Goal: Obtain resource: Download file/media

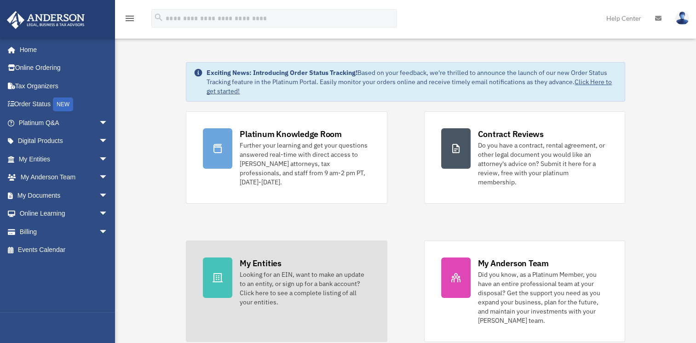
click at [294, 277] on div "Looking for an EIN, want to make an update to an entity, or sign up for a bank …" at bounding box center [305, 288] width 130 height 37
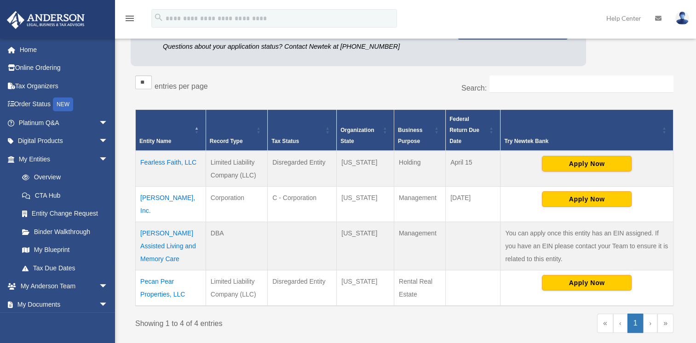
scroll to position [138, 0]
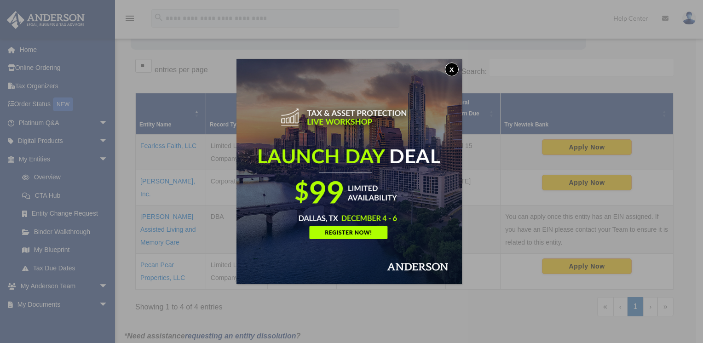
click at [455, 65] on button "x" at bounding box center [452, 70] width 14 height 14
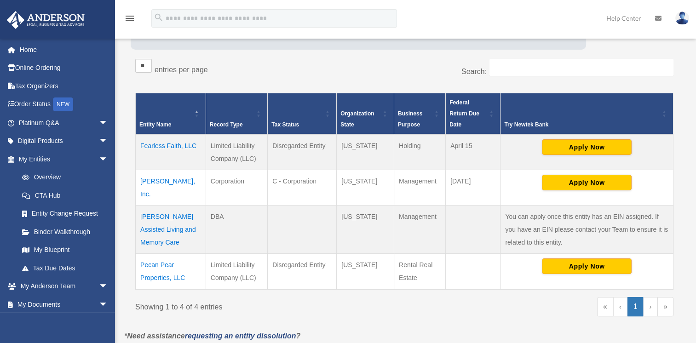
click at [161, 213] on td "McKee Assisted Living and Memory Care" at bounding box center [171, 229] width 70 height 48
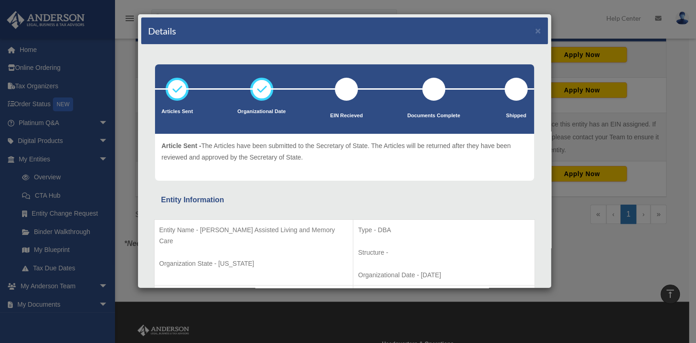
scroll to position [184, 0]
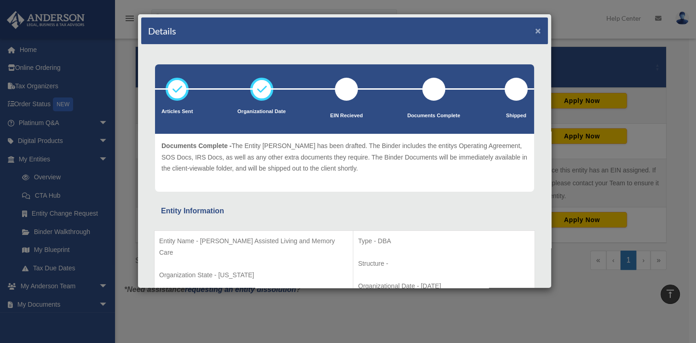
click at [535, 28] on button "×" at bounding box center [538, 31] width 6 height 10
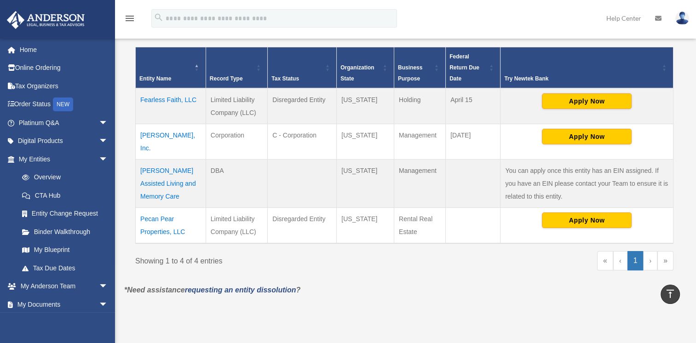
click at [173, 130] on td "[PERSON_NAME], Inc." at bounding box center [171, 141] width 70 height 35
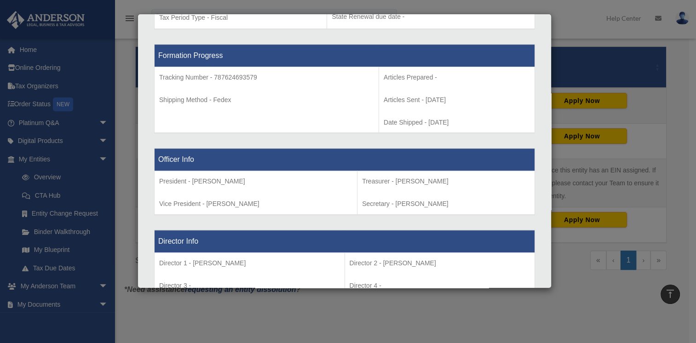
scroll to position [506, 0]
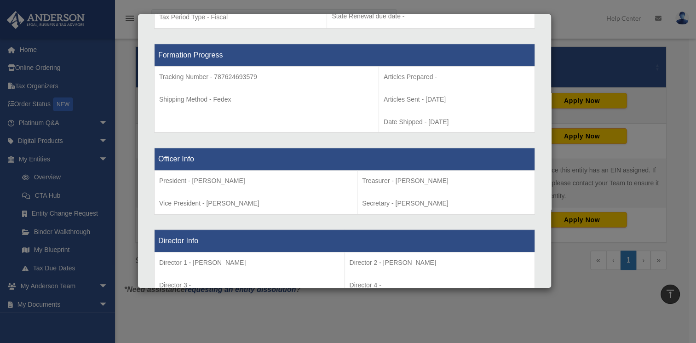
click at [565, 14] on div "Details × Articles Sent Organizational Date" at bounding box center [348, 171] width 696 height 343
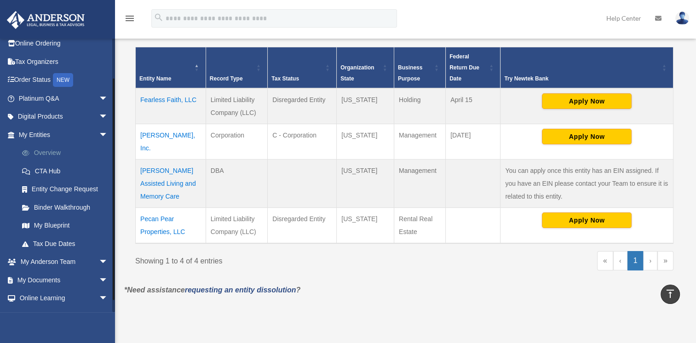
scroll to position [46, 0]
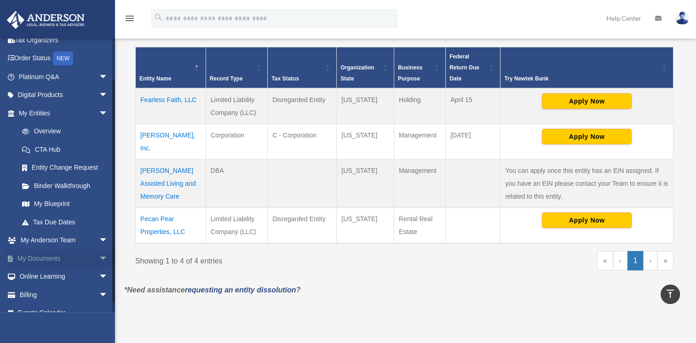
click at [99, 257] on span "arrow_drop_down" at bounding box center [108, 258] width 18 height 19
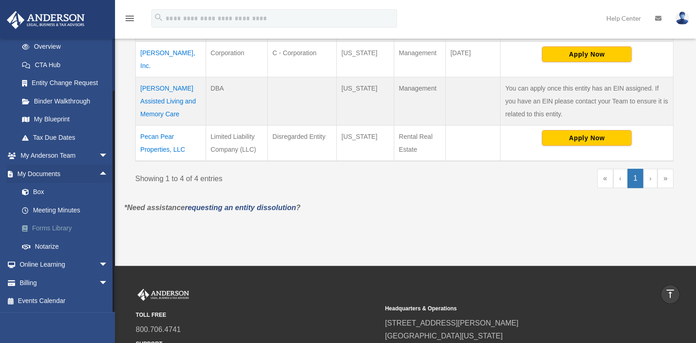
scroll to position [276, 0]
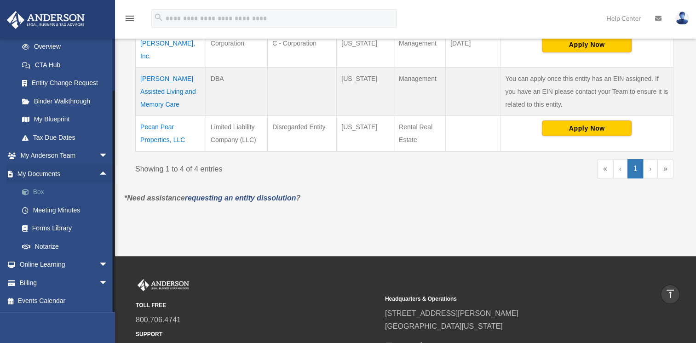
click at [37, 189] on link "Box" at bounding box center [67, 192] width 109 height 18
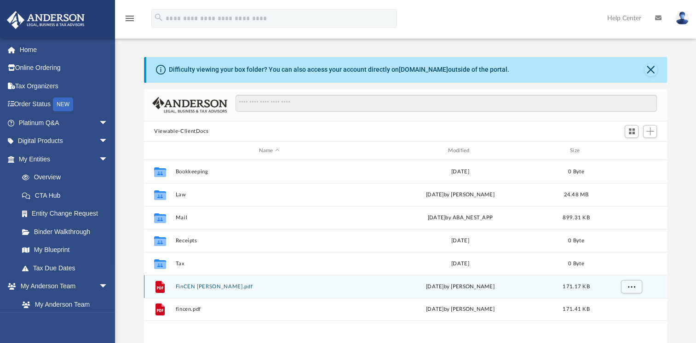
scroll to position [92, 0]
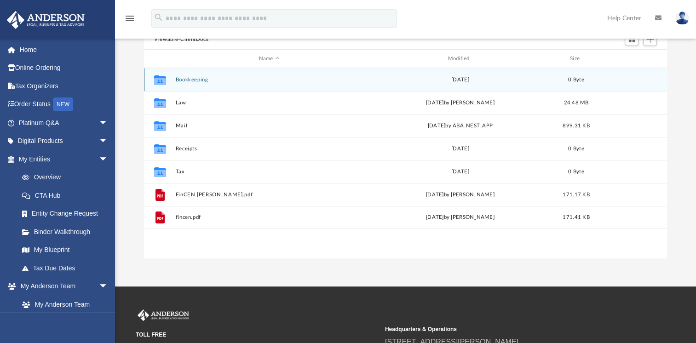
click at [158, 83] on icon "grid" at bounding box center [160, 81] width 12 height 7
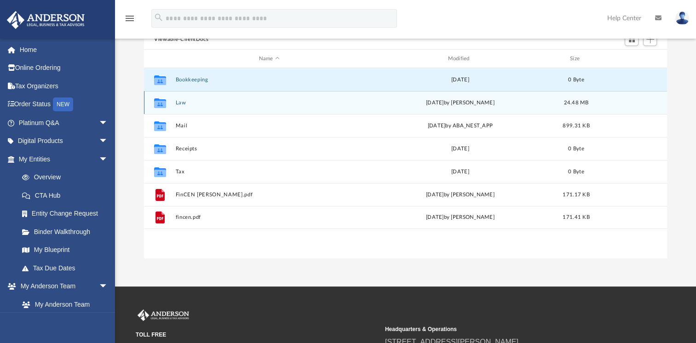
click at [158, 106] on icon "grid" at bounding box center [160, 103] width 12 height 10
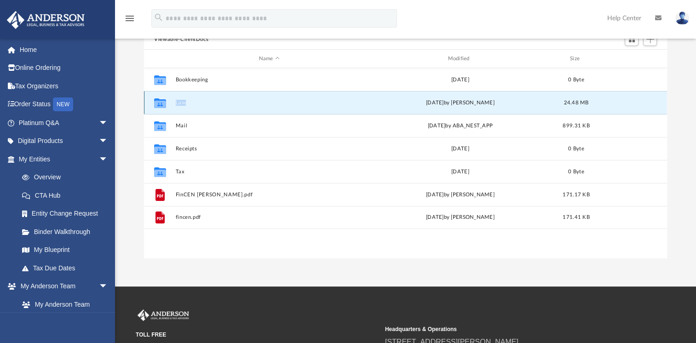
click at [158, 106] on icon "grid" at bounding box center [160, 103] width 12 height 10
click at [182, 101] on button "Law" at bounding box center [269, 103] width 187 height 6
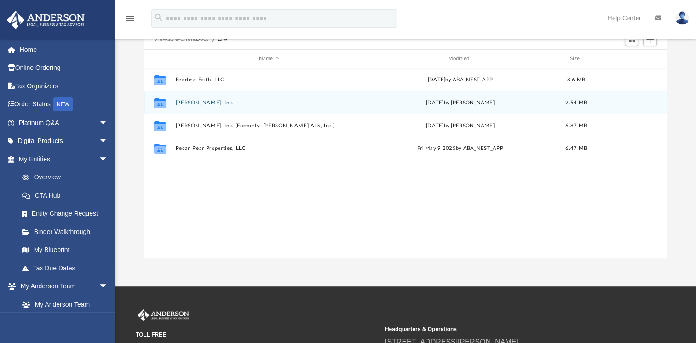
click at [164, 102] on icon "grid" at bounding box center [160, 104] width 12 height 7
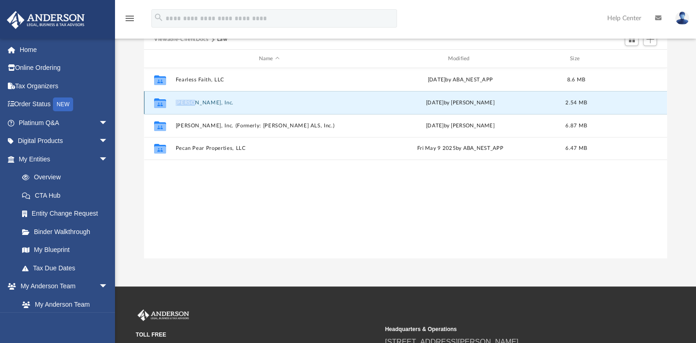
click at [164, 102] on icon "grid" at bounding box center [160, 104] width 12 height 7
click at [199, 103] on button "[PERSON_NAME], Inc." at bounding box center [269, 103] width 187 height 6
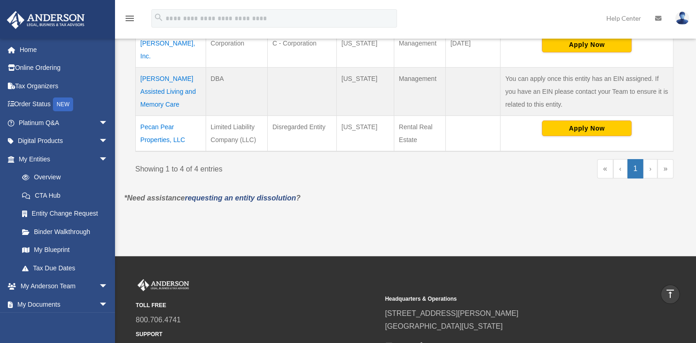
scroll to position [230, 0]
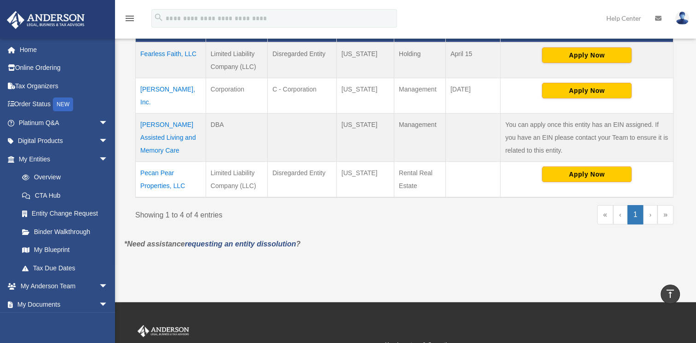
click at [166, 124] on td "[PERSON_NAME] Assisted Living and Memory Care" at bounding box center [171, 137] width 70 height 48
click at [166, 124] on body "X Get a chance to win 6 months of Platinum for free just by filling out this su…" at bounding box center [348, 122] width 696 height 705
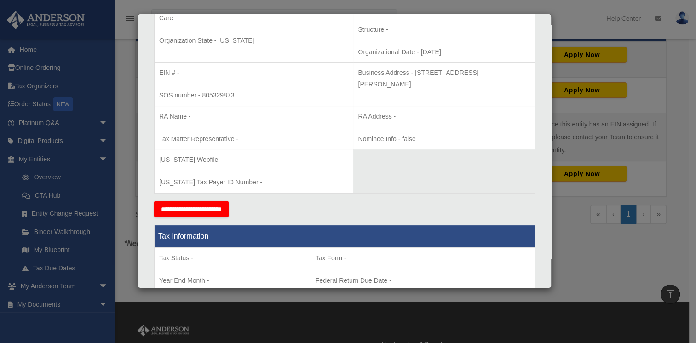
scroll to position [0, 0]
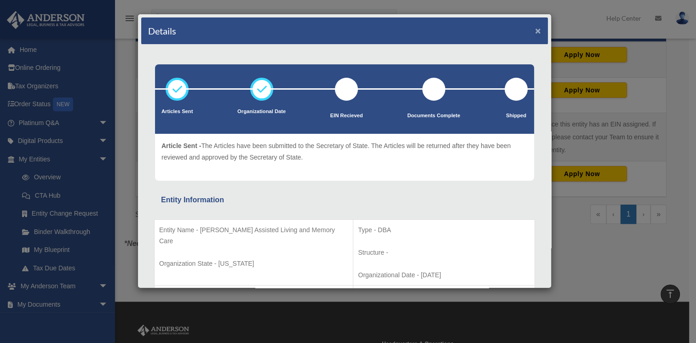
click at [535, 27] on button "×" at bounding box center [538, 31] width 6 height 10
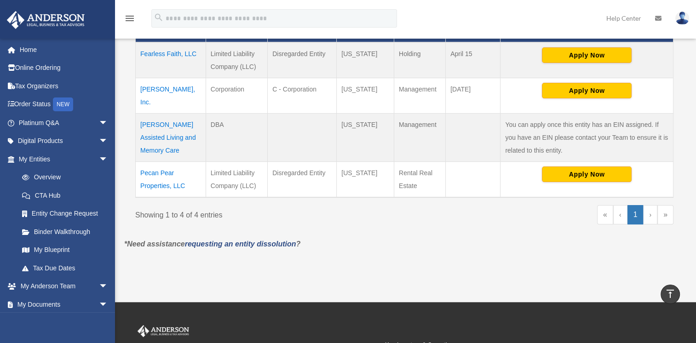
click at [666, 205] on link "»" at bounding box center [665, 214] width 16 height 19
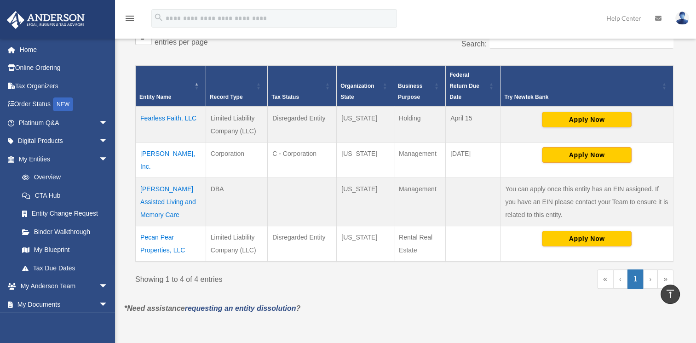
scroll to position [138, 0]
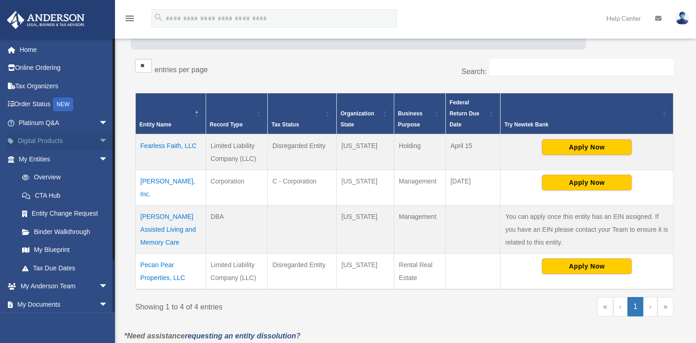
click at [99, 140] on span "arrow_drop_down" at bounding box center [108, 141] width 18 height 19
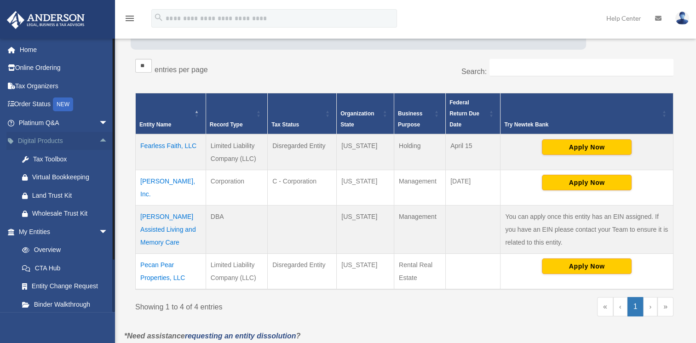
click at [99, 140] on span "arrow_drop_up" at bounding box center [108, 141] width 18 height 19
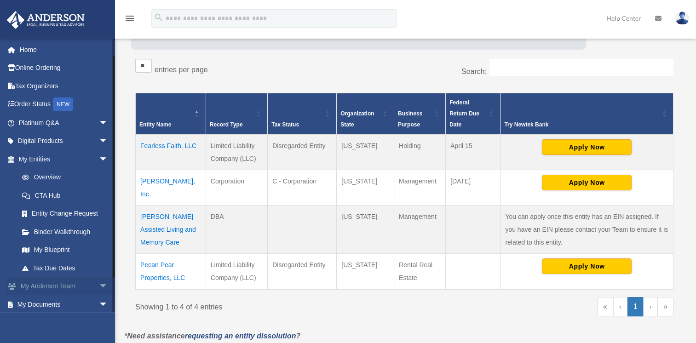
scroll to position [46, 0]
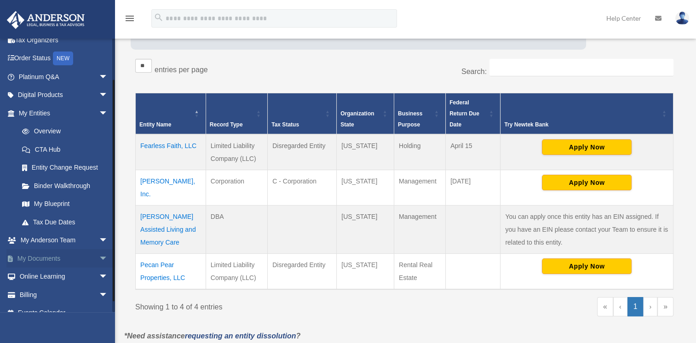
click at [99, 260] on span "arrow_drop_down" at bounding box center [108, 258] width 18 height 19
click at [37, 276] on link "Box" at bounding box center [67, 277] width 109 height 18
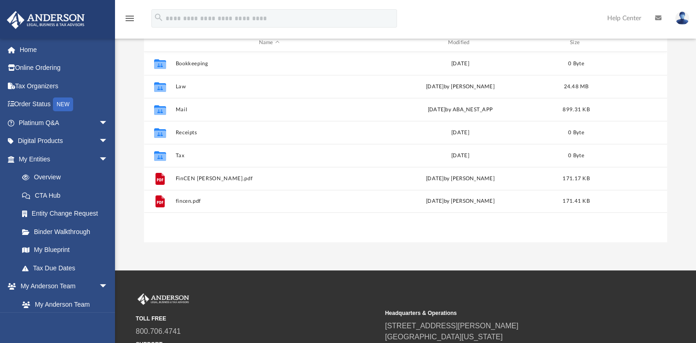
scroll to position [92, 0]
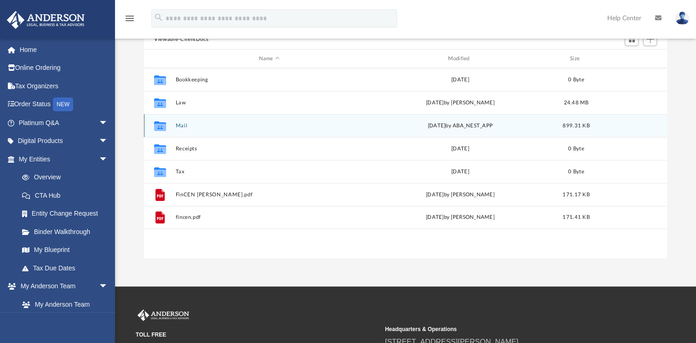
click at [163, 128] on icon "grid" at bounding box center [160, 127] width 12 height 7
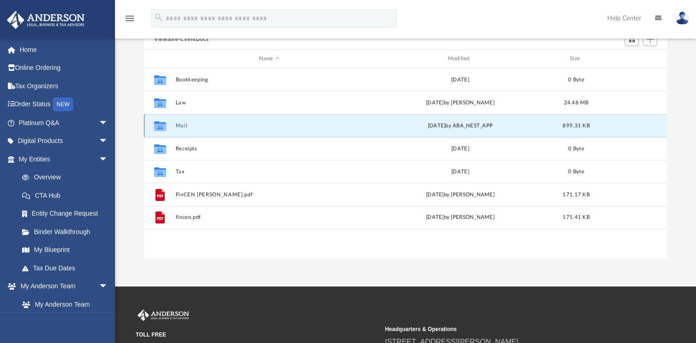
click at [180, 124] on button "Mail" at bounding box center [269, 126] width 187 height 6
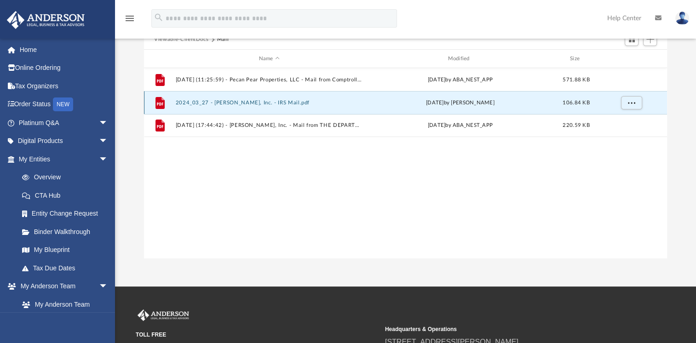
click at [214, 104] on button "2024_03_27 - McKee ALF, Inc. - IRS Mail.pdf" at bounding box center [269, 103] width 187 height 6
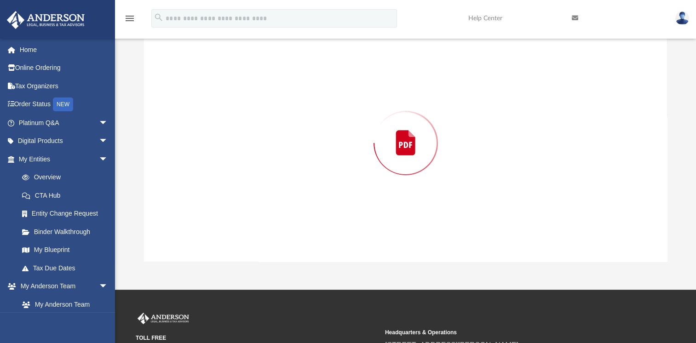
click at [214, 104] on div "Preview" at bounding box center [405, 142] width 523 height 237
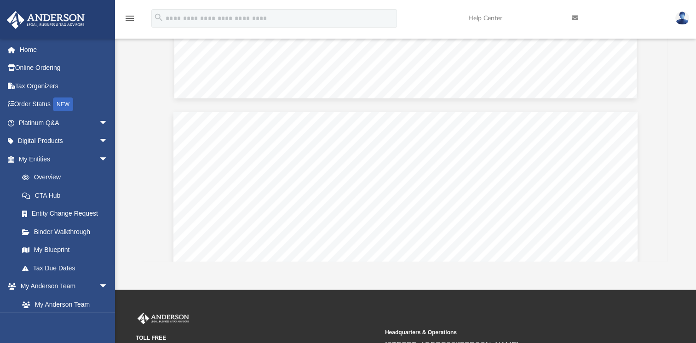
scroll to position [2349, 0]
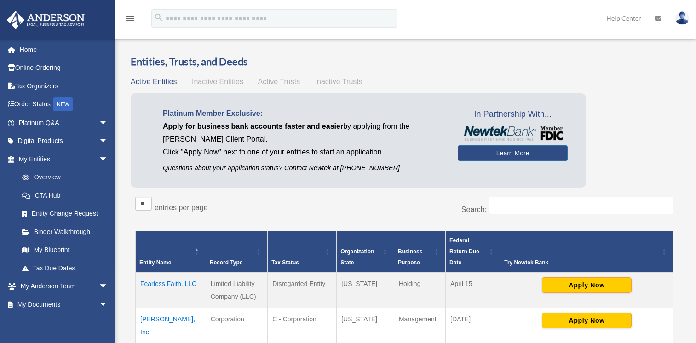
scroll to position [136, 0]
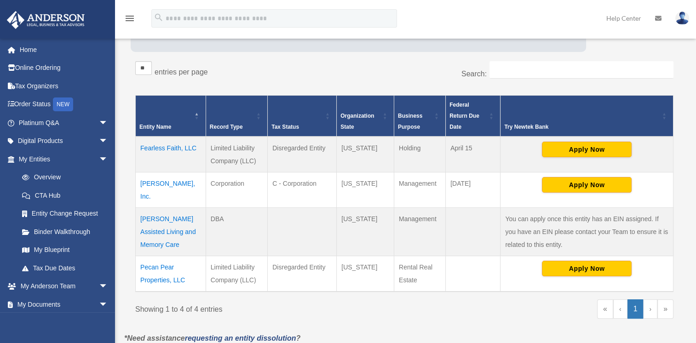
click at [162, 221] on td "[PERSON_NAME] Assisted Living and Memory Care" at bounding box center [171, 231] width 70 height 48
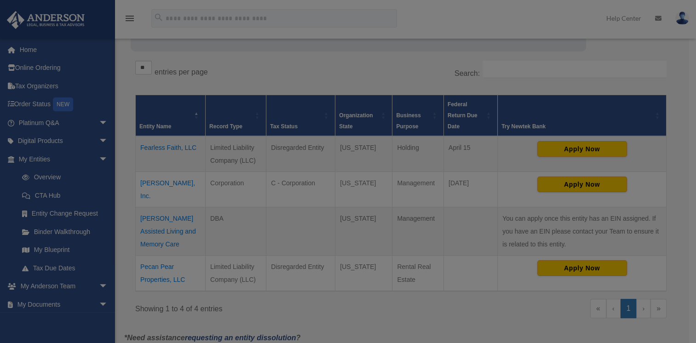
click at [162, 221] on body "X Get a chance to win 6 months of Platinum for free just by filling out this su…" at bounding box center [348, 216] width 696 height 704
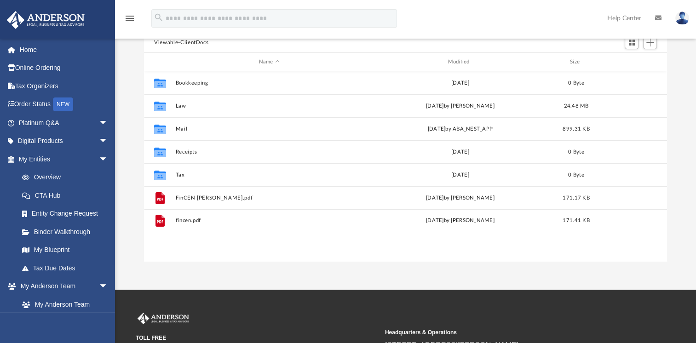
scroll to position [202, 515]
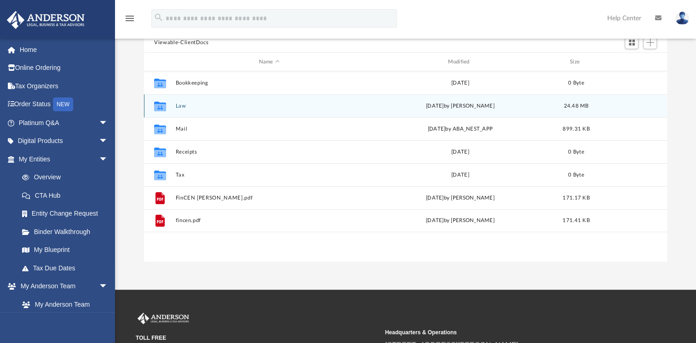
click at [178, 106] on button "Law" at bounding box center [269, 106] width 187 height 6
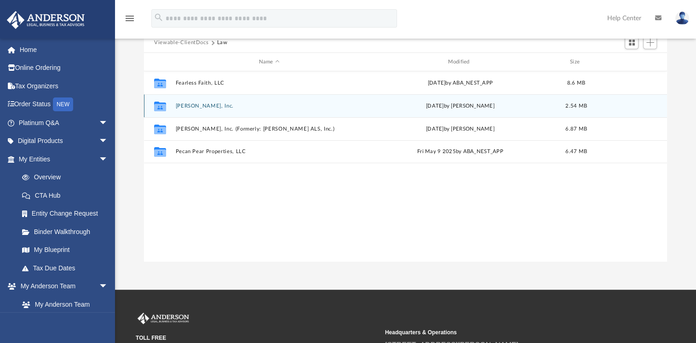
click at [191, 104] on button "McKee ALF, Inc." at bounding box center [269, 106] width 187 height 6
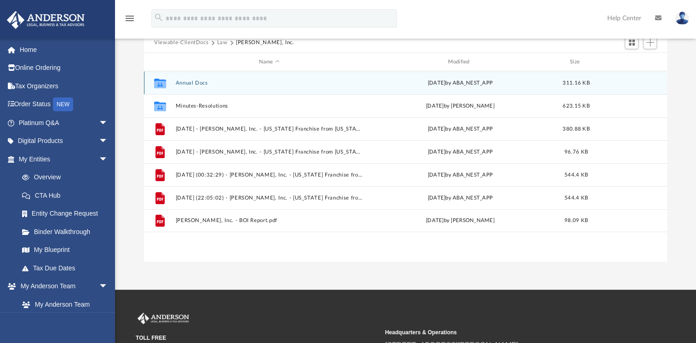
click at [159, 85] on icon "grid" at bounding box center [160, 84] width 12 height 10
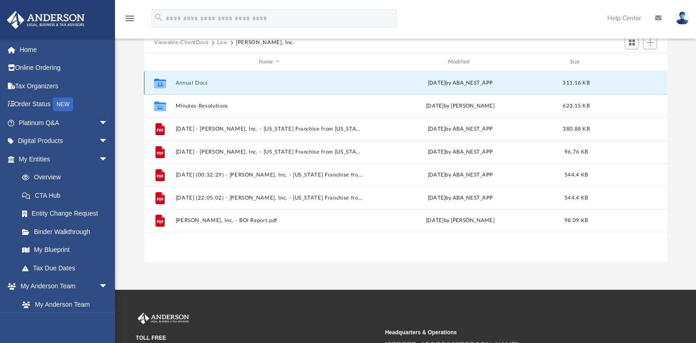
click at [199, 84] on button "Annual Docs" at bounding box center [269, 83] width 187 height 6
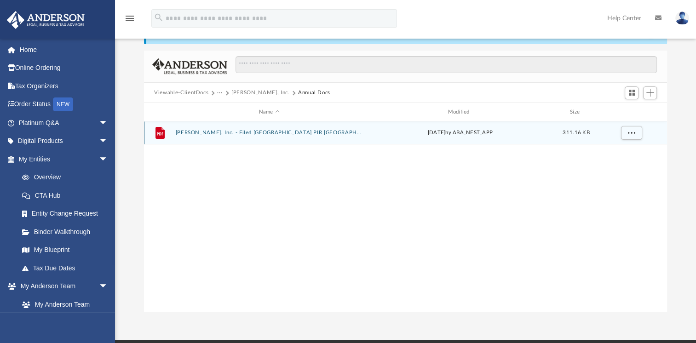
scroll to position [0, 0]
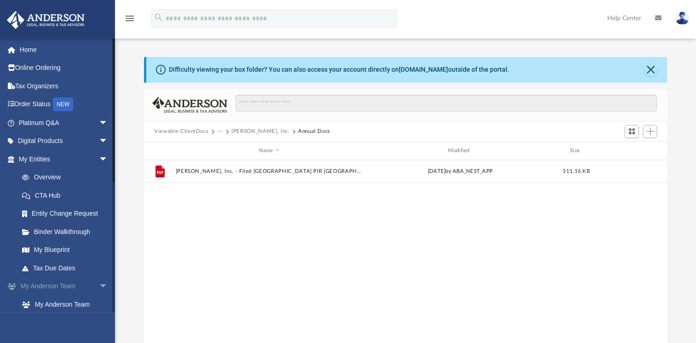
click at [99, 282] on span "arrow_drop_down" at bounding box center [108, 286] width 18 height 19
click at [99, 285] on span "arrow_drop_up" at bounding box center [108, 286] width 18 height 19
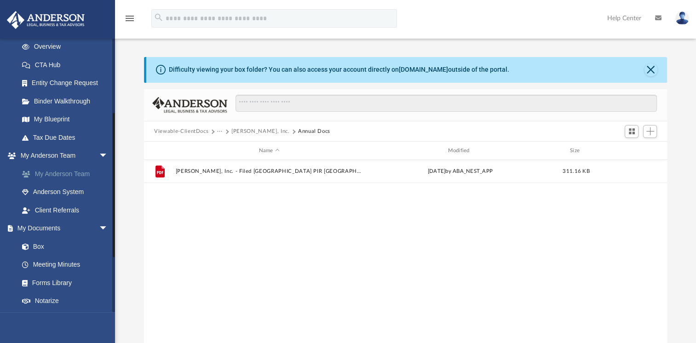
scroll to position [138, 0]
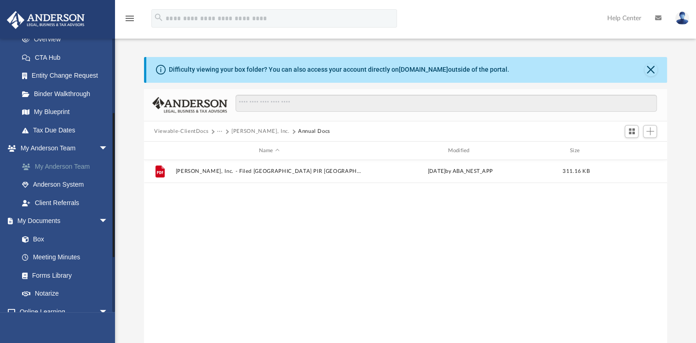
click at [61, 168] on link "My Anderson Team" at bounding box center [67, 166] width 109 height 18
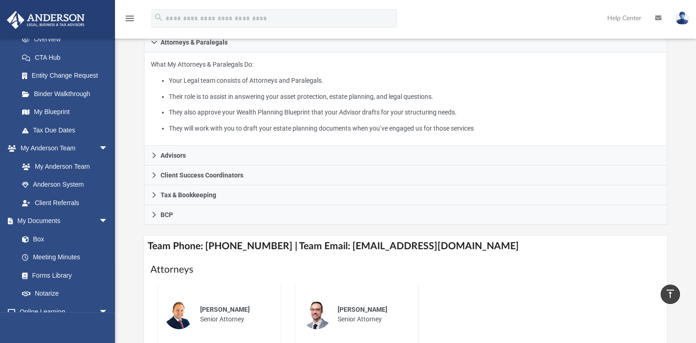
scroll to position [138, 0]
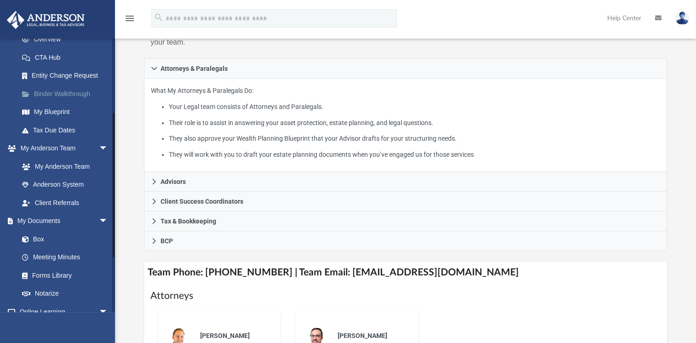
click at [59, 91] on link "Binder Walkthrough" at bounding box center [67, 94] width 109 height 18
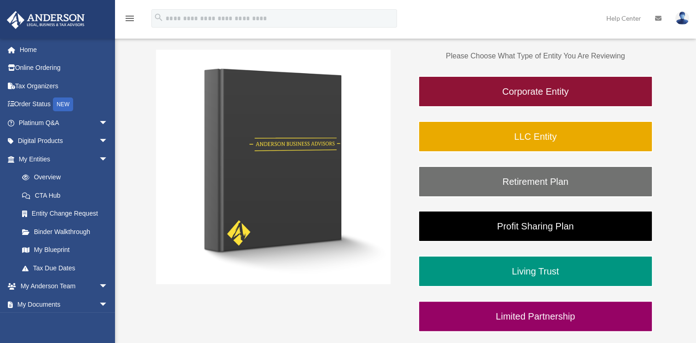
scroll to position [138, 0]
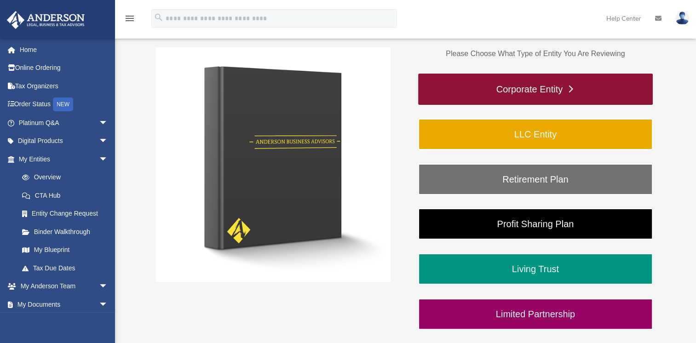
click at [538, 87] on link "Corporate Entity" at bounding box center [535, 89] width 235 height 31
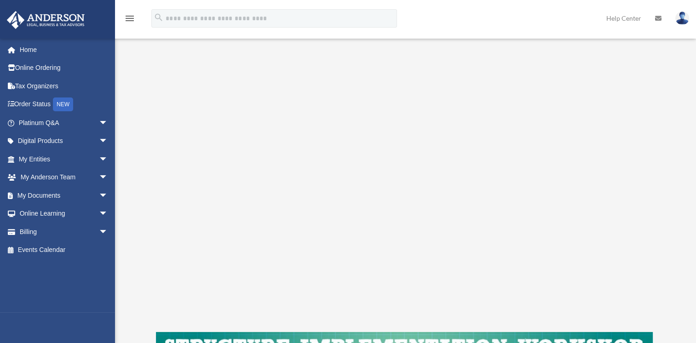
scroll to position [111, 0]
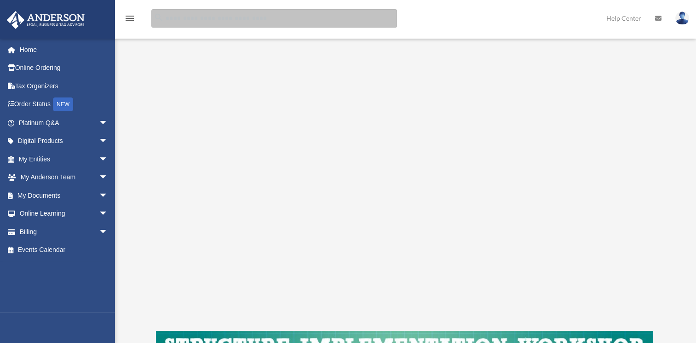
click at [225, 19] on input "search" at bounding box center [274, 18] width 246 height 18
click at [239, 20] on input "search" at bounding box center [274, 18] width 246 height 18
type input "***"
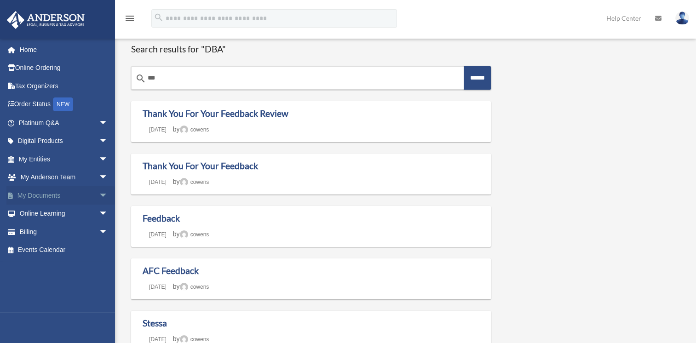
click at [99, 197] on span "arrow_drop_down" at bounding box center [108, 195] width 18 height 19
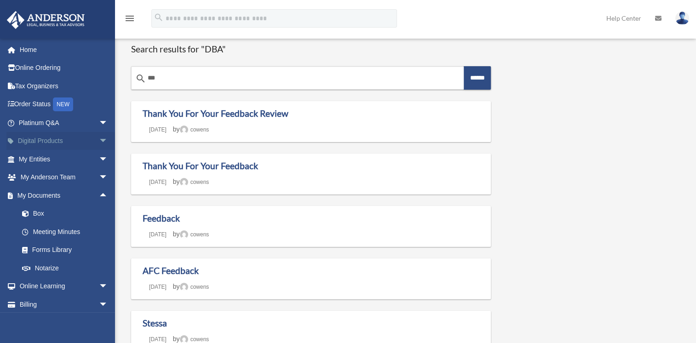
click at [99, 142] on span "arrow_drop_down" at bounding box center [108, 141] width 18 height 19
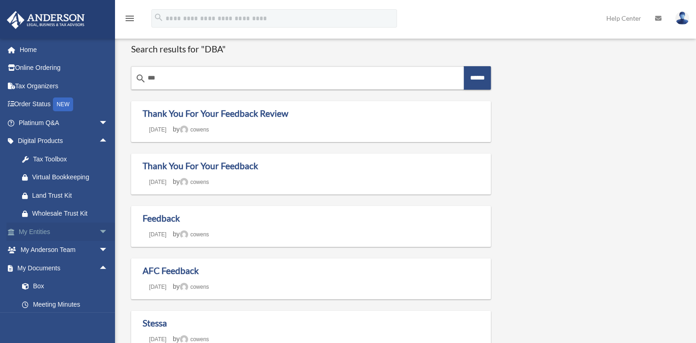
click at [99, 229] on span "arrow_drop_down" at bounding box center [108, 232] width 18 height 19
click at [46, 248] on link "Overview" at bounding box center [67, 250] width 109 height 18
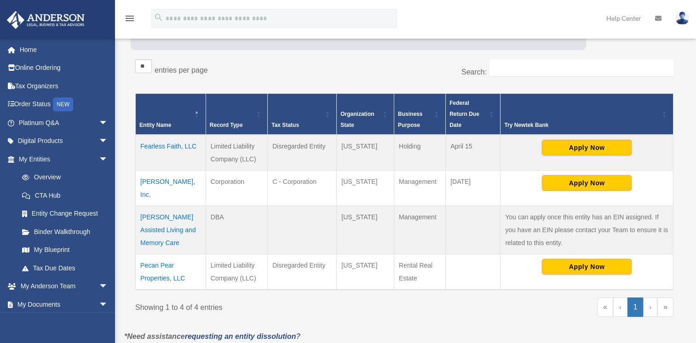
scroll to position [138, 0]
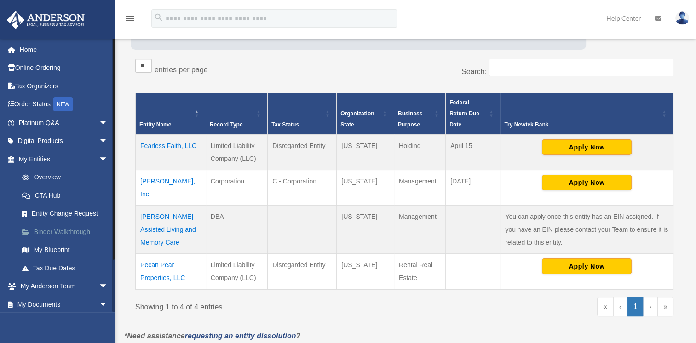
click at [57, 230] on link "Binder Walkthrough" at bounding box center [67, 232] width 109 height 18
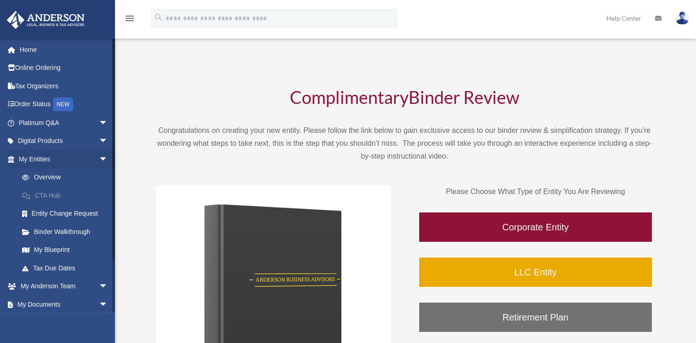
click at [51, 197] on link "CTA Hub" at bounding box center [67, 195] width 109 height 18
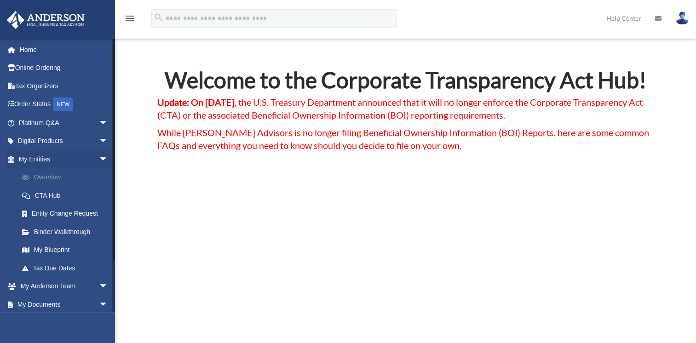
click at [50, 176] on link "Overview" at bounding box center [67, 177] width 109 height 18
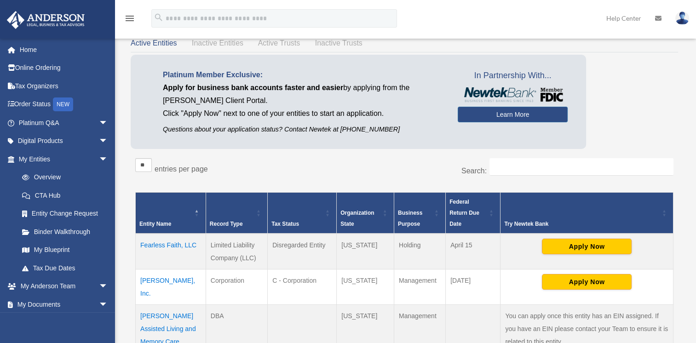
scroll to position [138, 0]
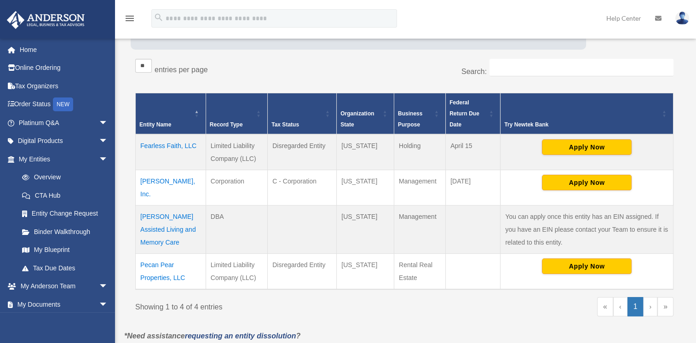
click at [173, 177] on td "[PERSON_NAME], Inc." at bounding box center [171, 187] width 70 height 35
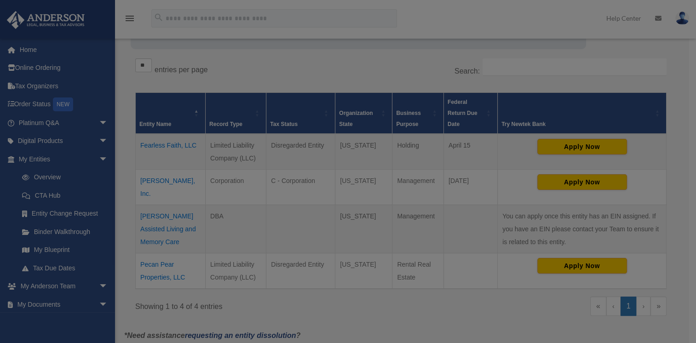
click at [173, 177] on body "X Get a chance to win 6 months of Platinum for free just by filling out this su…" at bounding box center [348, 214] width 696 height 704
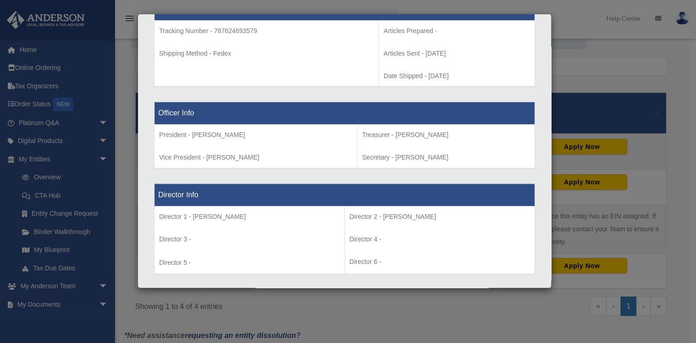
scroll to position [725, 0]
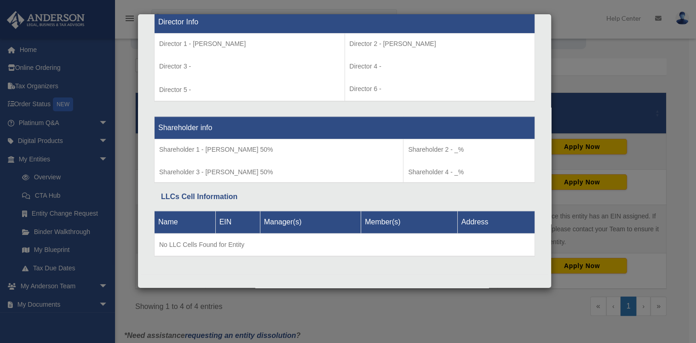
click at [578, 57] on div "Details × Articles Sent Organizational Date" at bounding box center [348, 171] width 696 height 343
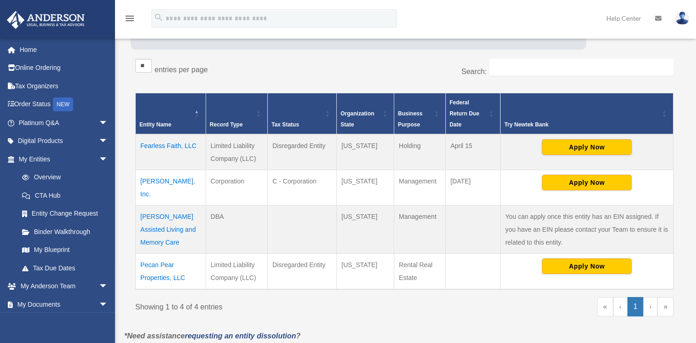
click at [160, 205] on td "McKee Assisted Living and Memory Care" at bounding box center [171, 229] width 70 height 48
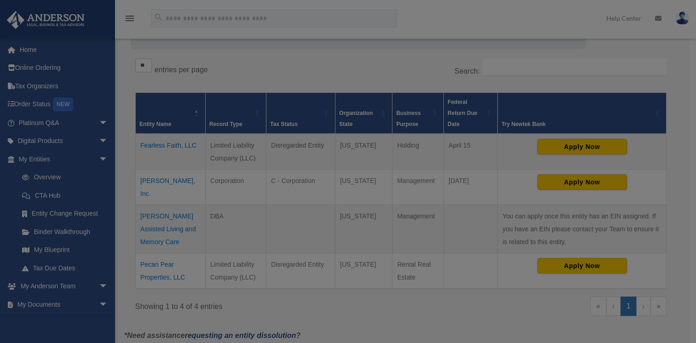
click at [160, 204] on body "X Get a chance to win 6 months of Platinum for free just by filling out this su…" at bounding box center [348, 214] width 696 height 704
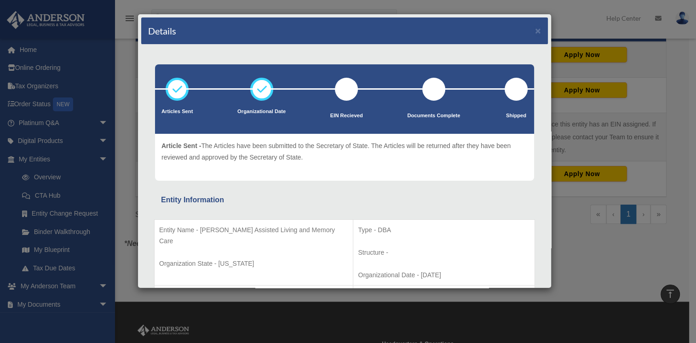
scroll to position [138, 0]
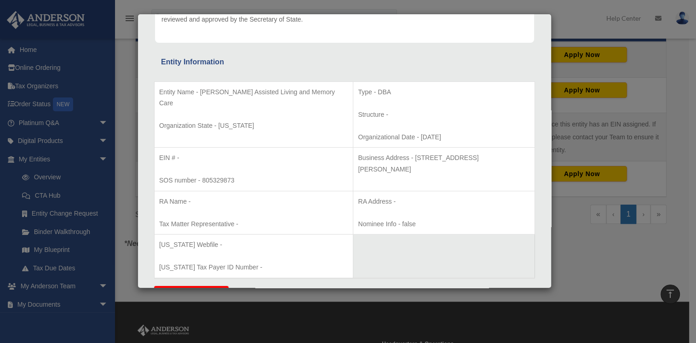
click at [212, 241] on p "Texas Webfile -" at bounding box center [253, 245] width 189 height 12
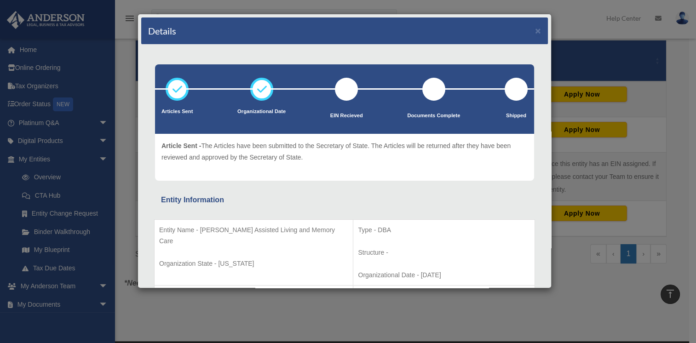
scroll to position [92, 0]
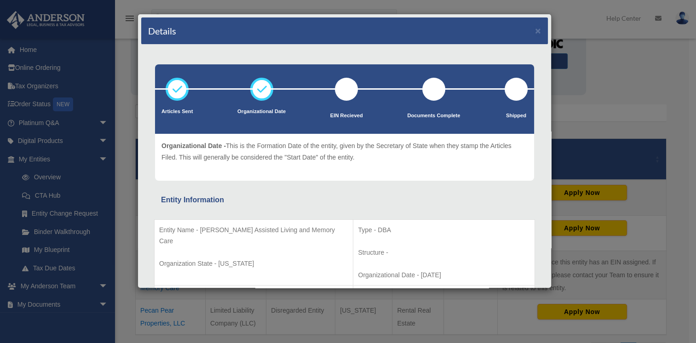
click at [250, 93] on icon at bounding box center [262, 89] width 28 height 28
click at [535, 29] on button "×" at bounding box center [538, 31] width 6 height 10
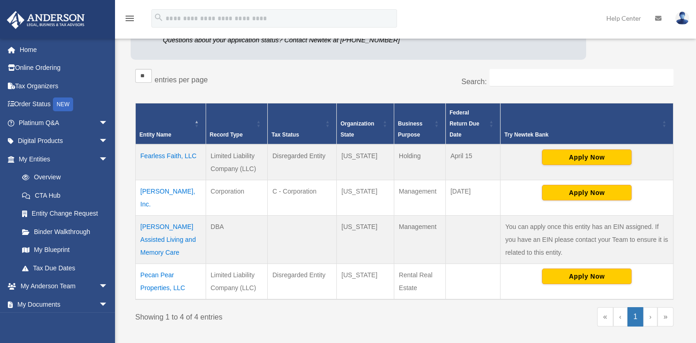
scroll to position [138, 0]
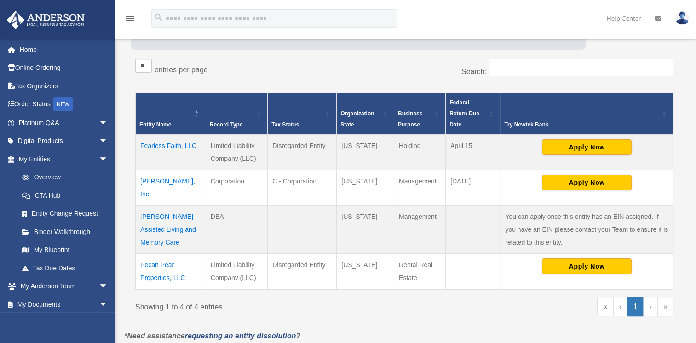
click at [534, 205] on td "You can apply once this entity has an EIN assigned. If you have an EIN please c…" at bounding box center [587, 229] width 173 height 48
click at [512, 210] on td "You can apply once this entity has an EIN assigned. If you have an EIN please c…" at bounding box center [587, 229] width 173 height 48
drag, startPoint x: 178, startPoint y: 203, endPoint x: 61, endPoint y: 251, distance: 126.7
click at [61, 251] on link "My Blueprint" at bounding box center [67, 250] width 109 height 18
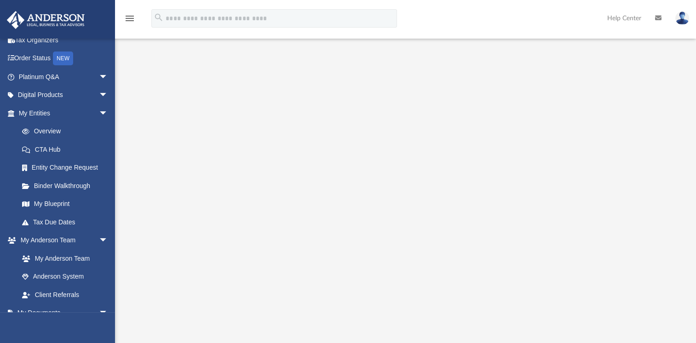
scroll to position [138, 0]
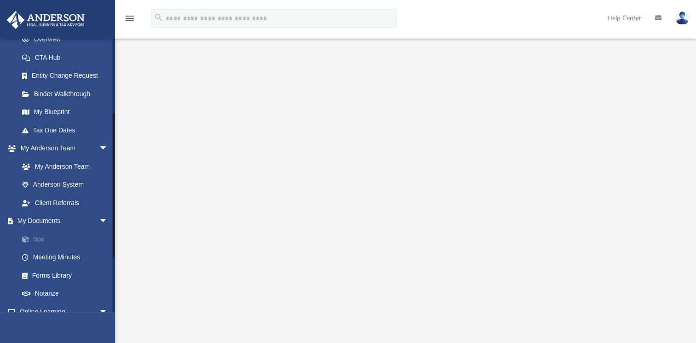
click at [38, 236] on link "Box" at bounding box center [67, 239] width 109 height 18
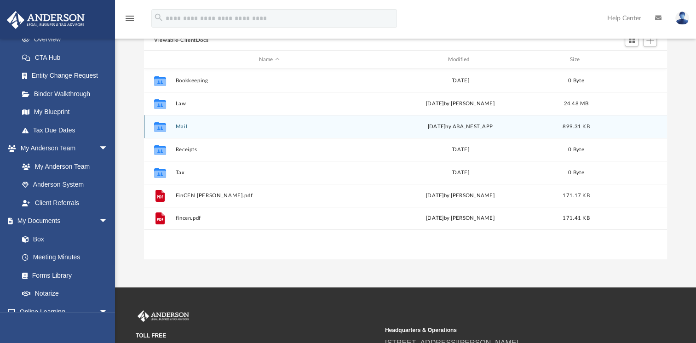
scroll to position [92, 0]
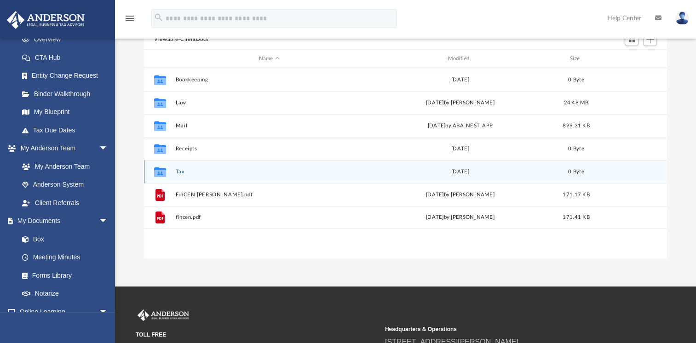
click at [179, 171] on button "Tax" at bounding box center [269, 172] width 187 height 6
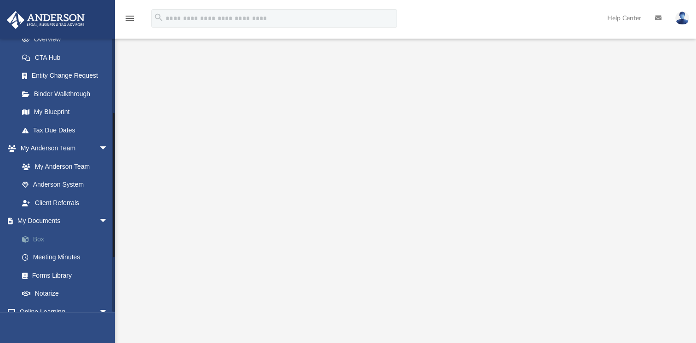
click at [37, 240] on link "Box" at bounding box center [67, 239] width 109 height 18
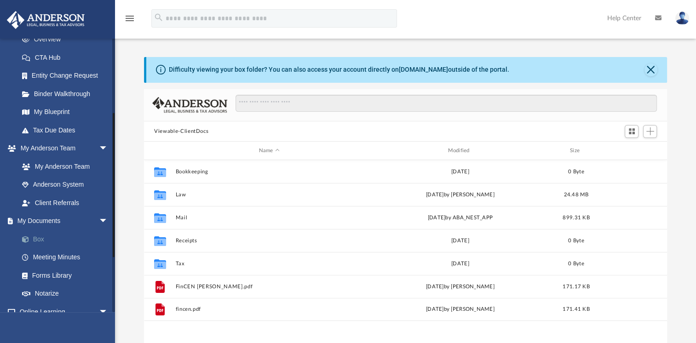
scroll to position [202, 515]
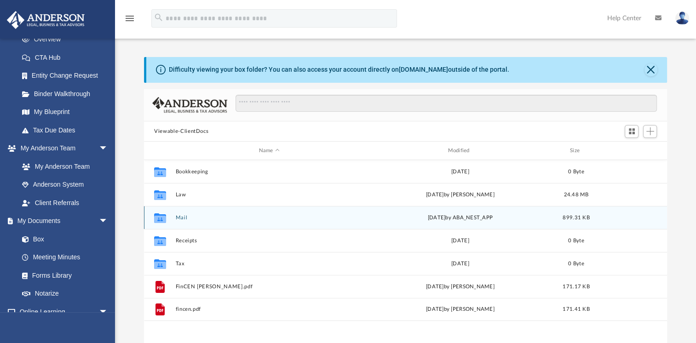
click at [180, 216] on button "Mail" at bounding box center [269, 218] width 187 height 6
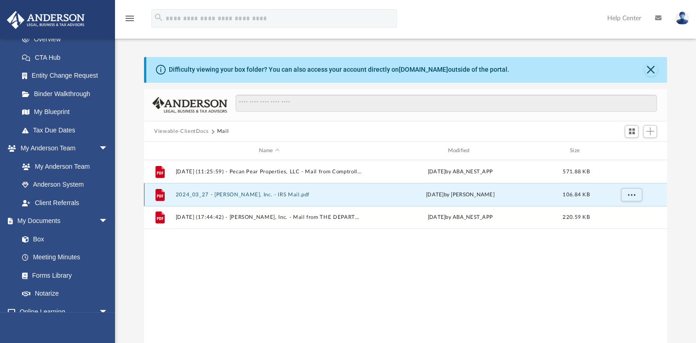
click at [197, 194] on button "2024_03_27 - [PERSON_NAME], Inc. - IRS Mail.pdf" at bounding box center [269, 195] width 187 height 6
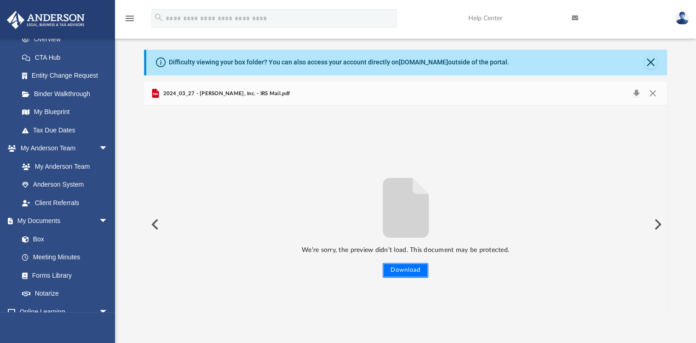
click at [407, 268] on button "Download" at bounding box center [406, 270] width 46 height 15
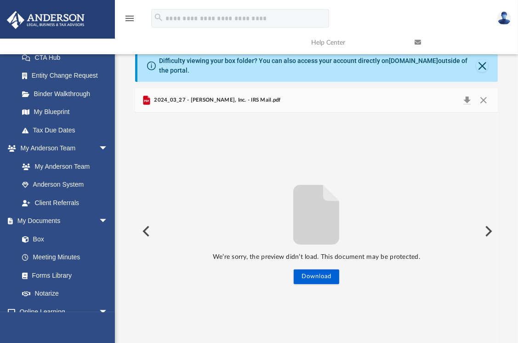
scroll to position [7, 7]
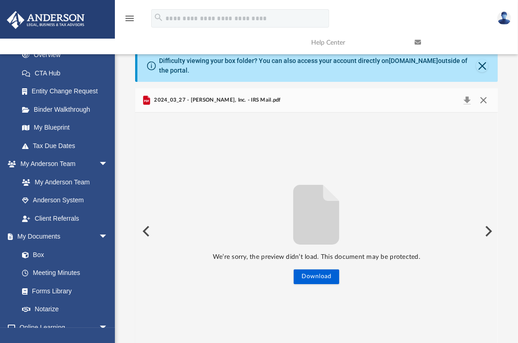
click at [483, 101] on button "Close" at bounding box center [484, 100] width 17 height 13
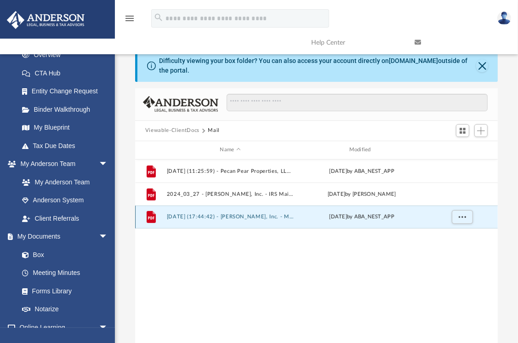
click at [225, 216] on button "2025.01.29 (17:44:42) - McKee ALF, Inc. - Mail from THE DEPARTMENT OF THE TREAS…" at bounding box center [230, 217] width 127 height 6
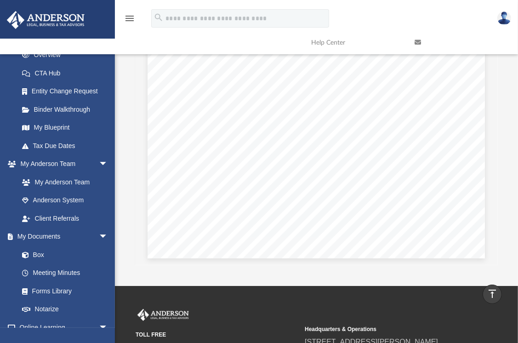
scroll to position [0, 0]
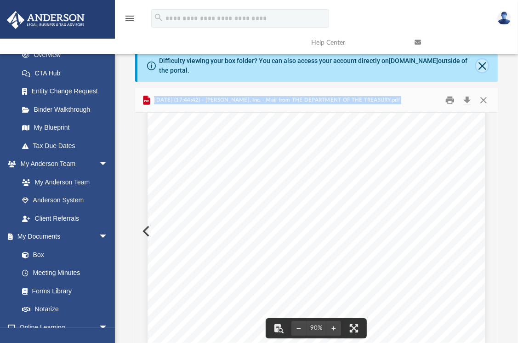
click at [481, 63] on button "Close" at bounding box center [483, 65] width 12 height 13
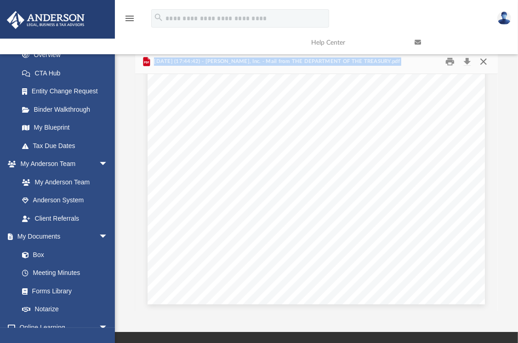
click at [480, 62] on button "Close" at bounding box center [484, 61] width 17 height 14
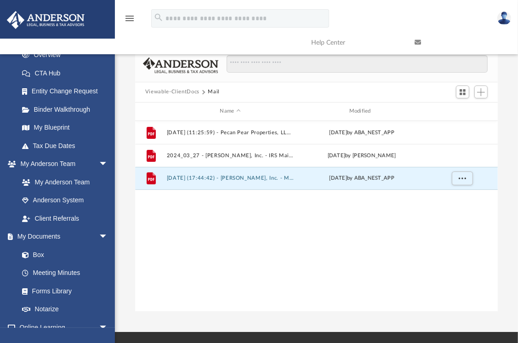
click at [192, 92] on button "Viewable-ClientDocs" at bounding box center [172, 92] width 54 height 8
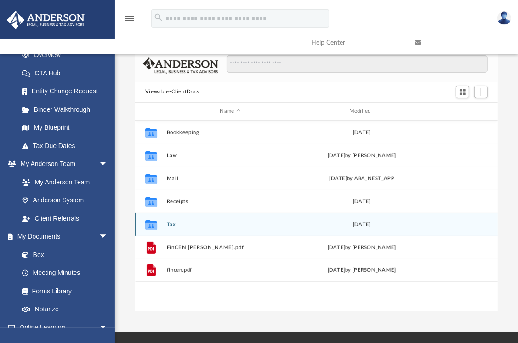
click at [169, 225] on button "Tax" at bounding box center [230, 225] width 127 height 6
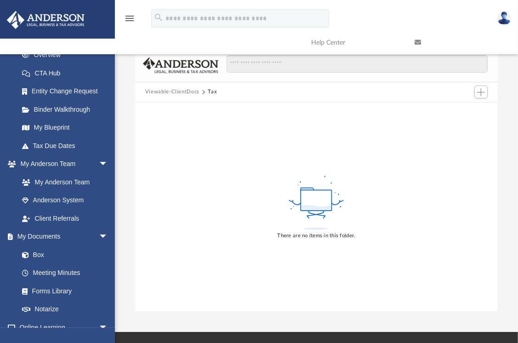
click at [337, 174] on icon at bounding box center [317, 203] width 60 height 58
click at [478, 87] on button "Add" at bounding box center [482, 92] width 14 height 13
click at [402, 140] on div "There are no items in this folder." at bounding box center [316, 207] width 363 height 209
click at [30, 257] on span at bounding box center [30, 255] width 6 height 6
click at [36, 257] on link "Box" at bounding box center [67, 255] width 109 height 18
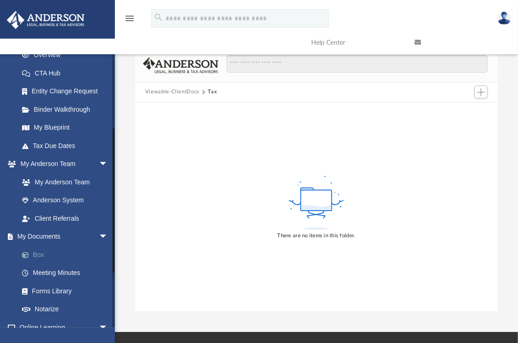
click at [36, 257] on link "Box" at bounding box center [67, 255] width 109 height 18
click at [149, 92] on button "Viewable-ClientDocs" at bounding box center [172, 92] width 54 height 8
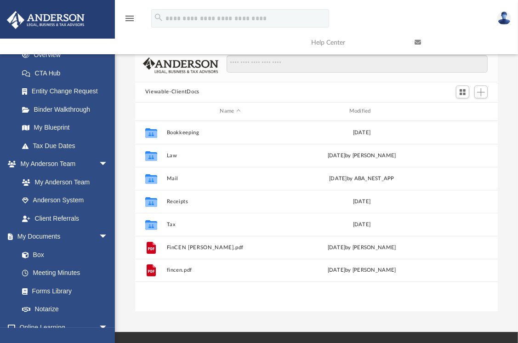
scroll to position [202, 356]
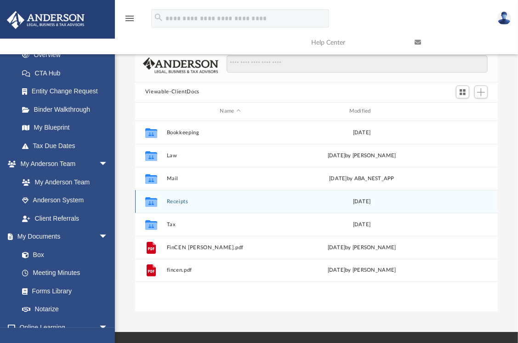
click at [180, 196] on div "Collaborated Folder Receipts Wed Jun 14 2023" at bounding box center [316, 201] width 363 height 23
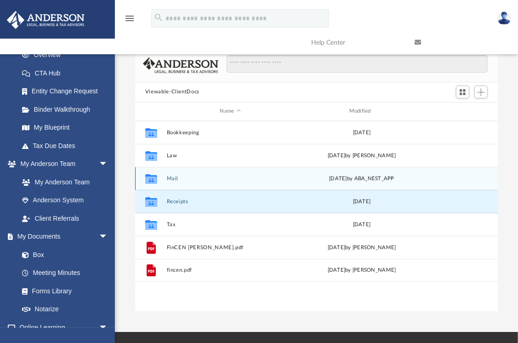
click at [175, 177] on button "Mail" at bounding box center [230, 179] width 127 height 6
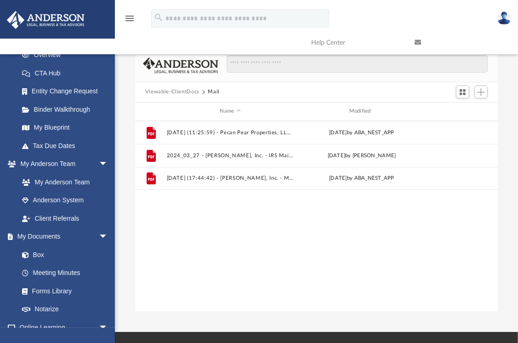
click at [160, 91] on button "Viewable-ClientDocs" at bounding box center [172, 92] width 54 height 8
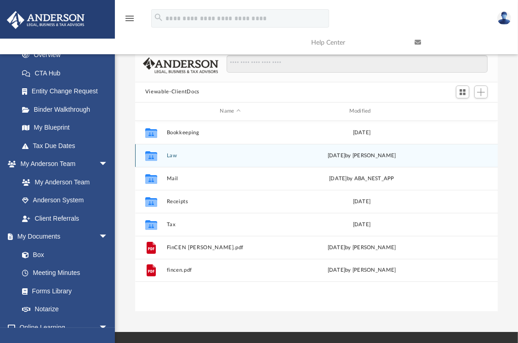
click at [170, 155] on button "Law" at bounding box center [230, 156] width 127 height 6
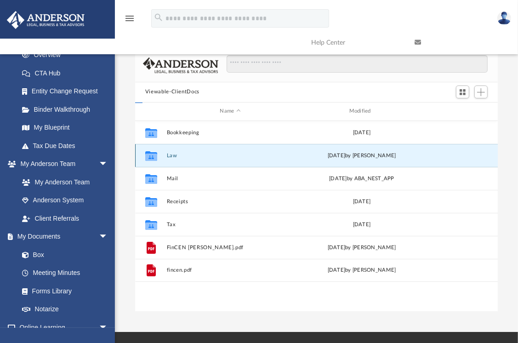
click at [170, 155] on button "Law" at bounding box center [230, 156] width 127 height 6
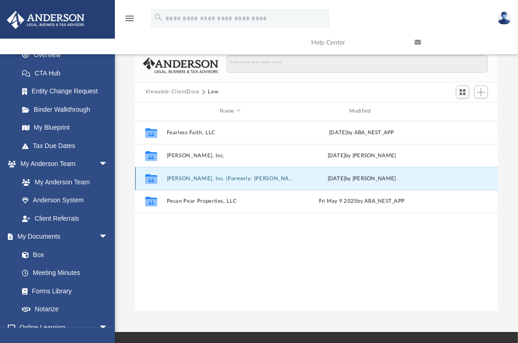
click at [256, 176] on button "[PERSON_NAME], Inc. (Formerly: [PERSON_NAME] ALS, Inc.)" at bounding box center [230, 179] width 127 height 6
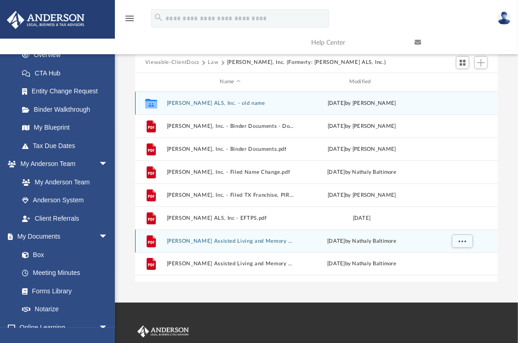
scroll to position [46, 0]
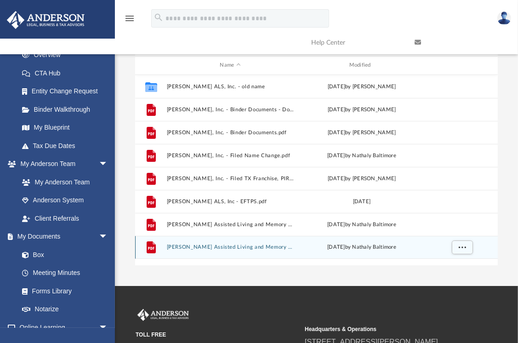
click at [249, 246] on button "[PERSON_NAME] Assisted Living and Memory Care - Filed DBA.pdf" at bounding box center [230, 247] width 127 height 6
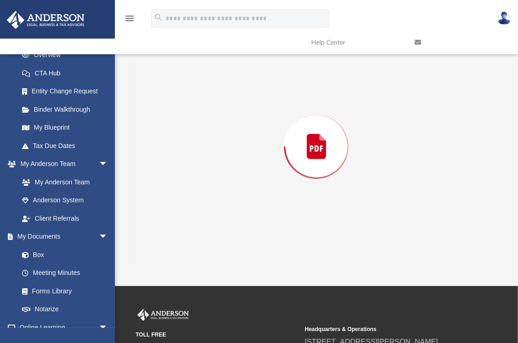
click at [249, 246] on div "Preview" at bounding box center [316, 146] width 363 height 237
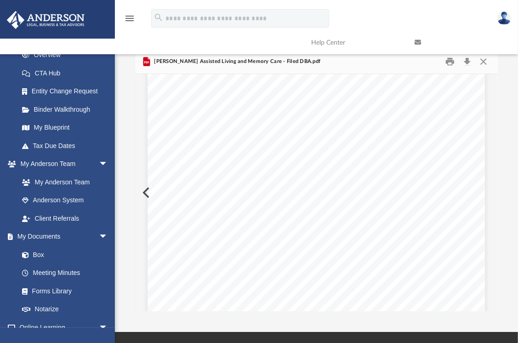
scroll to position [0, 0]
click at [466, 60] on link at bounding box center [460, 42] width 104 height 36
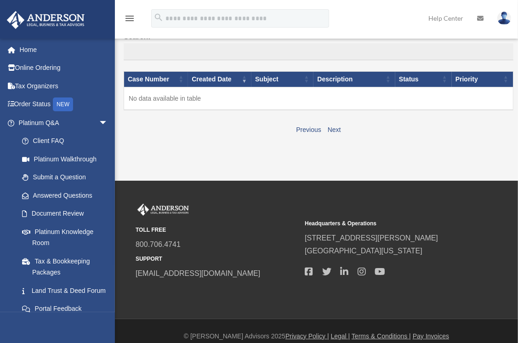
scroll to position [85, 0]
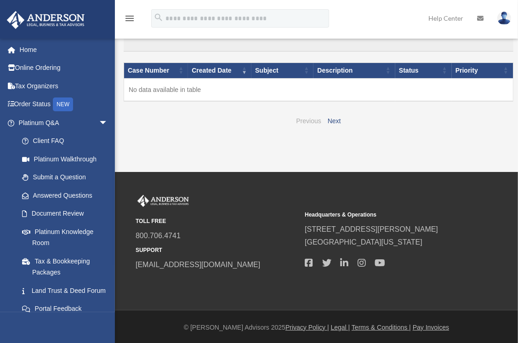
click at [302, 121] on link "Previous" at bounding box center [308, 120] width 25 height 7
click at [307, 119] on link "Previous" at bounding box center [308, 120] width 25 height 7
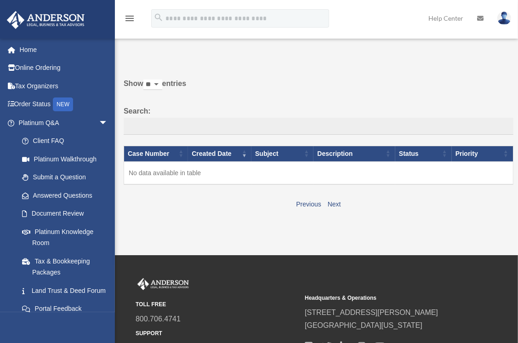
scroll to position [0, 0]
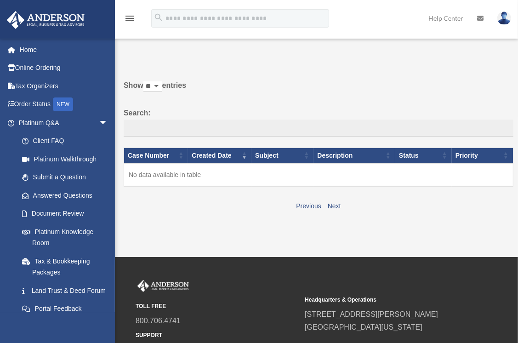
click at [131, 17] on icon "menu" at bounding box center [129, 18] width 11 height 11
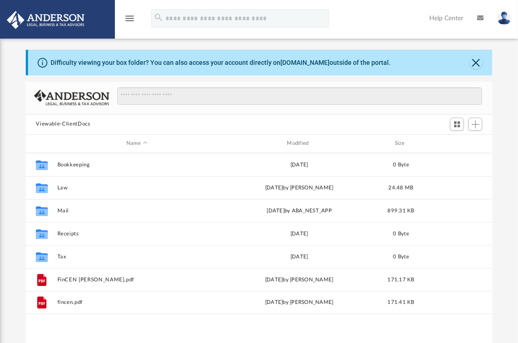
scroll to position [202, 460]
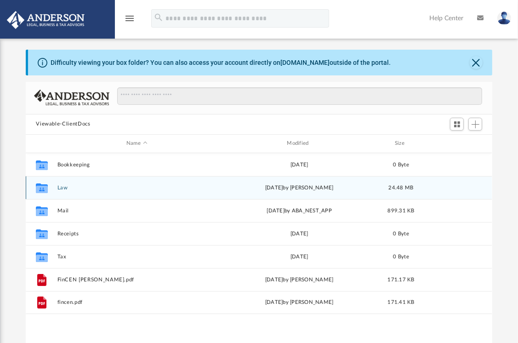
click at [59, 186] on button "Law" at bounding box center [137, 188] width 159 height 6
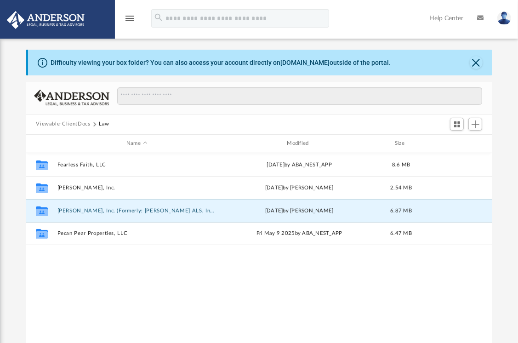
click at [86, 209] on button "[PERSON_NAME], Inc. (Formerly: [PERSON_NAME] ALS, Inc.)" at bounding box center [137, 211] width 159 height 6
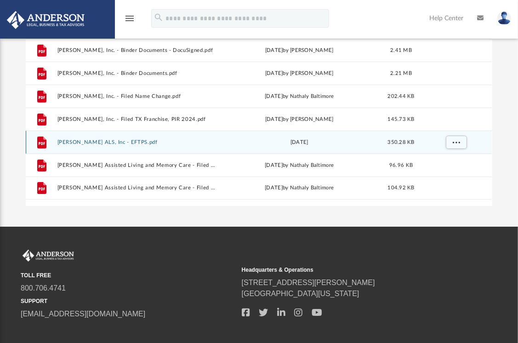
scroll to position [138, 0]
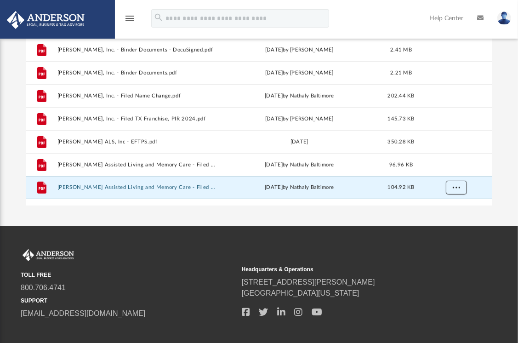
drag, startPoint x: 144, startPoint y: 188, endPoint x: 459, endPoint y: 189, distance: 315.6
click at [459, 189] on span "More options" at bounding box center [456, 187] width 7 height 5
click at [447, 220] on li "Download" at bounding box center [448, 221] width 27 height 10
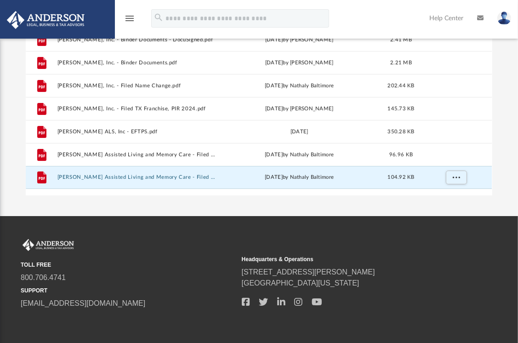
scroll to position [153, 0]
